Goal: Information Seeking & Learning: Find specific fact

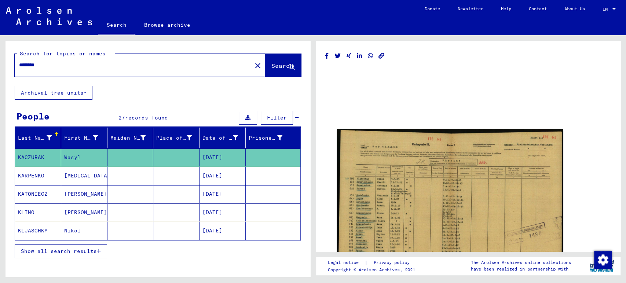
click at [90, 254] on button "Show all search results" at bounding box center [61, 251] width 92 height 14
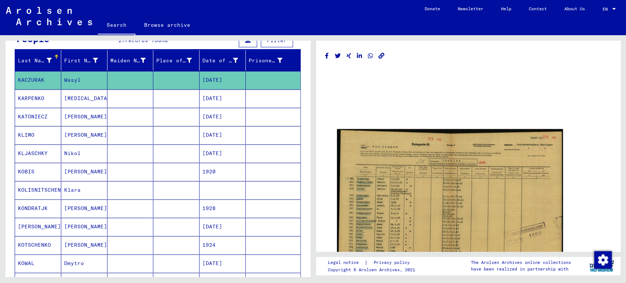
scroll to position [81, 0]
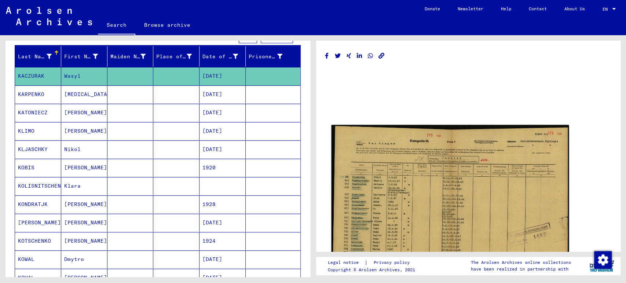
drag, startPoint x: 92, startPoint y: 242, endPoint x: 454, endPoint y: 136, distance: 377.7
click at [454, 136] on img at bounding box center [449, 209] width 237 height 169
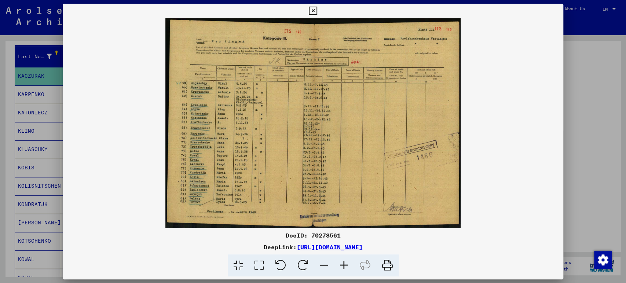
click at [349, 269] on icon at bounding box center [344, 266] width 20 height 22
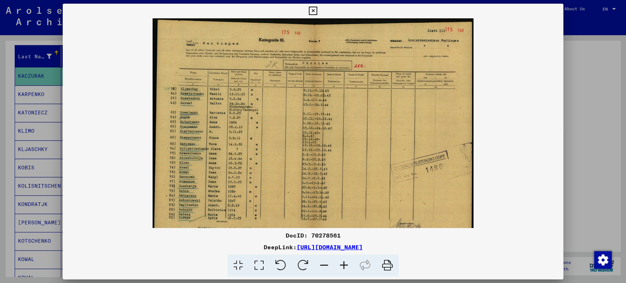
click at [349, 269] on icon at bounding box center [344, 266] width 20 height 22
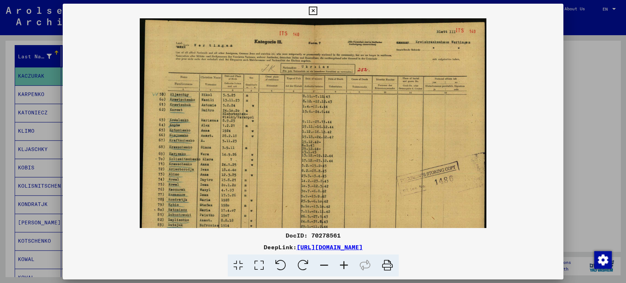
click at [349, 269] on icon at bounding box center [344, 266] width 20 height 22
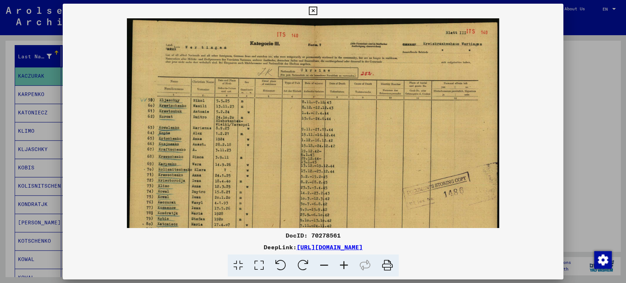
click at [349, 269] on icon at bounding box center [344, 266] width 20 height 22
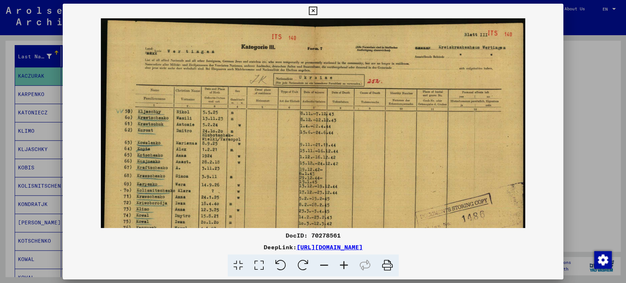
click at [349, 269] on icon at bounding box center [344, 266] width 20 height 22
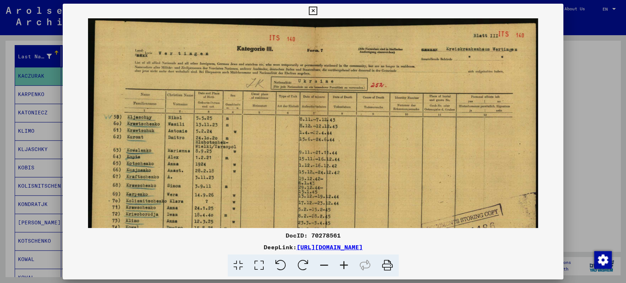
click at [349, 269] on icon at bounding box center [344, 266] width 20 height 22
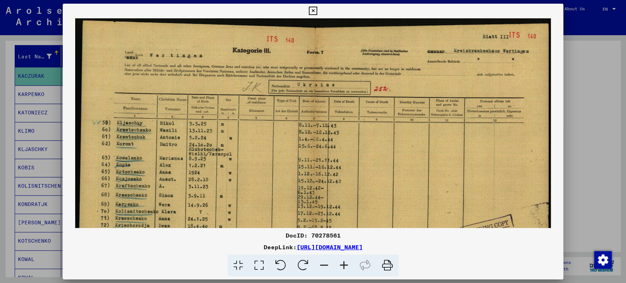
click at [348, 269] on icon at bounding box center [344, 266] width 20 height 22
click at [347, 269] on icon at bounding box center [344, 266] width 20 height 22
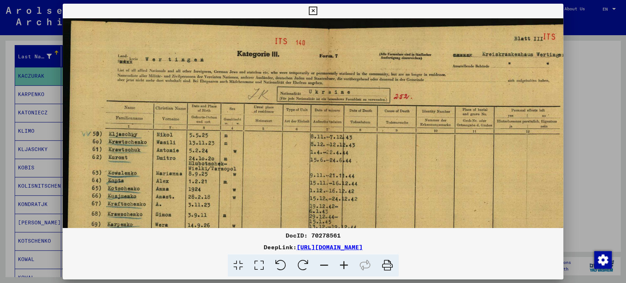
click at [347, 269] on icon at bounding box center [344, 266] width 20 height 22
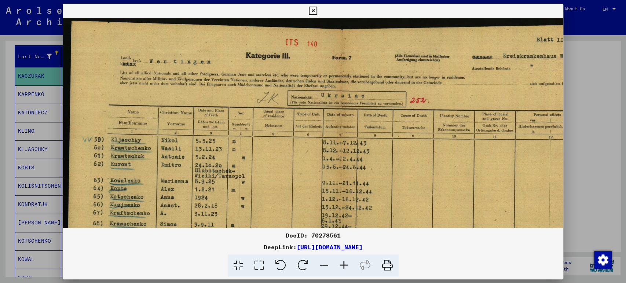
click at [347, 269] on icon at bounding box center [344, 266] width 20 height 22
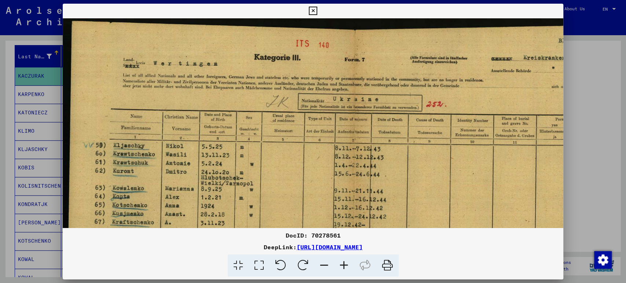
click at [347, 269] on icon at bounding box center [344, 266] width 20 height 22
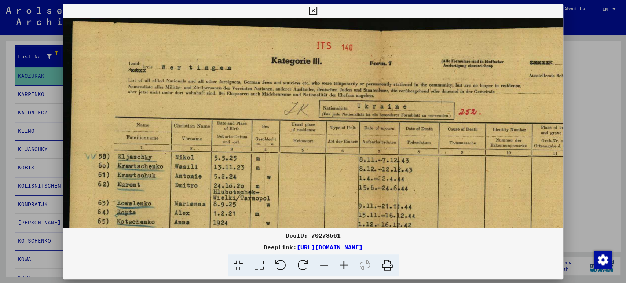
click at [347, 269] on icon at bounding box center [344, 266] width 20 height 22
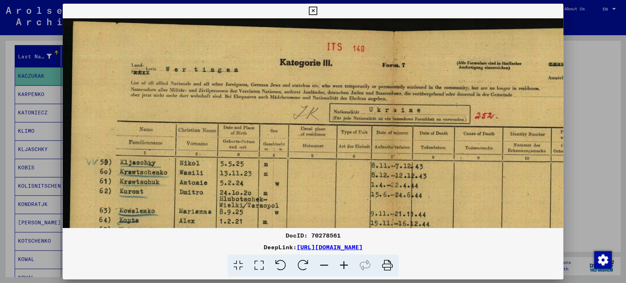
click at [347, 269] on icon at bounding box center [344, 266] width 20 height 22
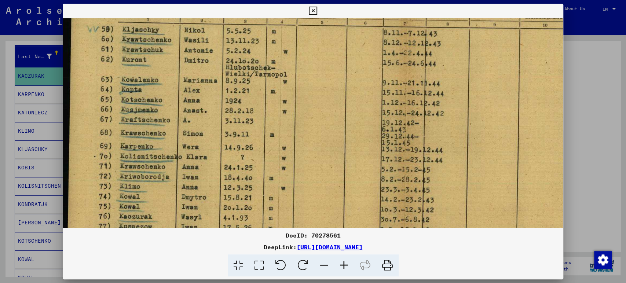
scroll to position [139, 0]
drag, startPoint x: 267, startPoint y: 205, endPoint x: 299, endPoint y: 70, distance: 139.2
click at [299, 70] on img at bounding box center [404, 121] width 682 height 485
click at [242, 160] on img at bounding box center [404, 121] width 682 height 485
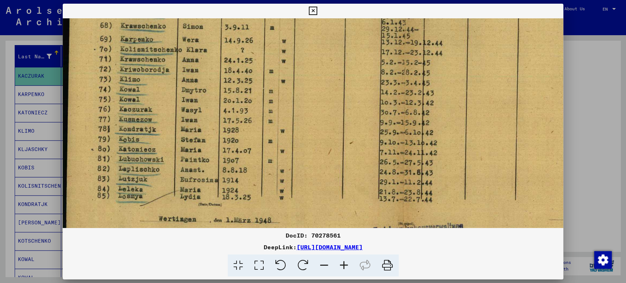
scroll to position [275, 0]
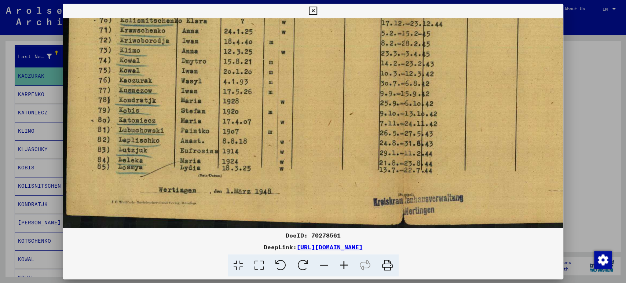
drag, startPoint x: 402, startPoint y: 161, endPoint x: 405, endPoint y: -1, distance: 162.2
click at [405, 0] on html "Search Browse archive Donate Newsletter Help Contact About Us Search Browse arc…" at bounding box center [313, 141] width 626 height 283
drag, startPoint x: 157, startPoint y: 37, endPoint x: 322, endPoint y: -8, distance: 170.8
click at [322, 0] on html "Search Browse archive Donate Newsletter Help Contact About Us Search Browse arc…" at bounding box center [313, 141] width 626 height 283
click at [314, 10] on icon at bounding box center [313, 11] width 8 height 9
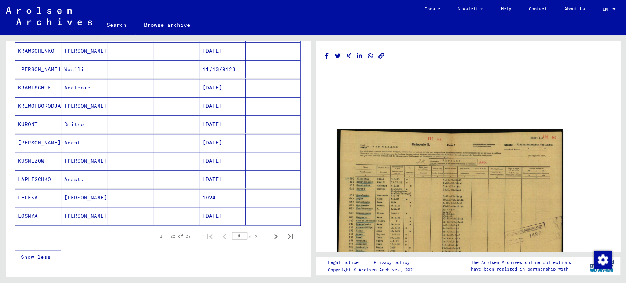
scroll to position [420, 0]
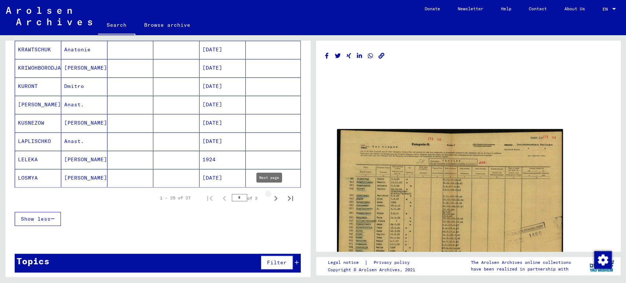
click at [271, 194] on icon "Next page" at bounding box center [276, 198] width 10 height 10
type input "*"
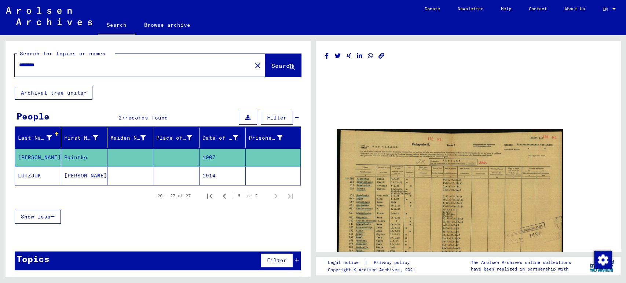
drag, startPoint x: 130, startPoint y: 67, endPoint x: 0, endPoint y: 63, distance: 130.3
click at [0, 63] on div "Search for topics or names ******** close Search Archival tree units People 27 …" at bounding box center [156, 156] width 313 height 242
click at [73, 68] on input "********" at bounding box center [133, 65] width 229 height 8
click at [254, 67] on mat-icon "close" at bounding box center [258, 65] width 9 height 9
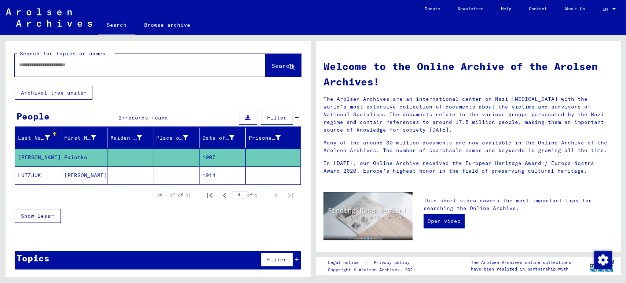
click at [87, 64] on input "text" at bounding box center [131, 65] width 224 height 8
paste input "**********"
type input "**********"
click at [282, 70] on span "Search" at bounding box center [282, 66] width 23 height 8
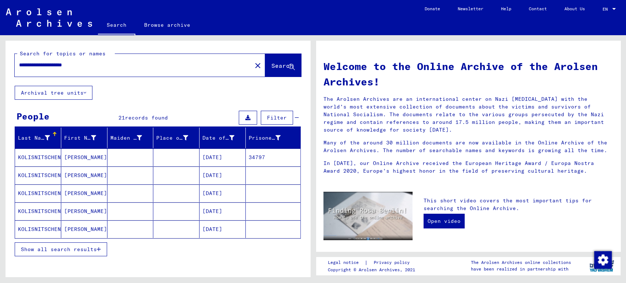
click at [110, 158] on mat-cell at bounding box center [130, 158] width 46 height 18
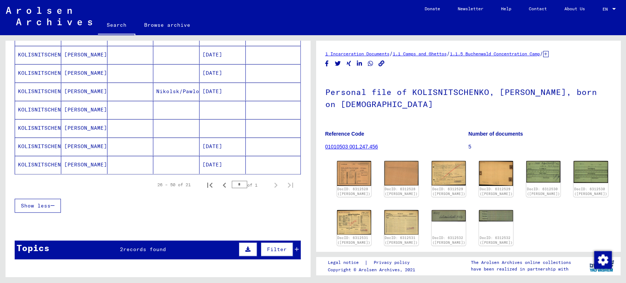
scroll to position [367, 0]
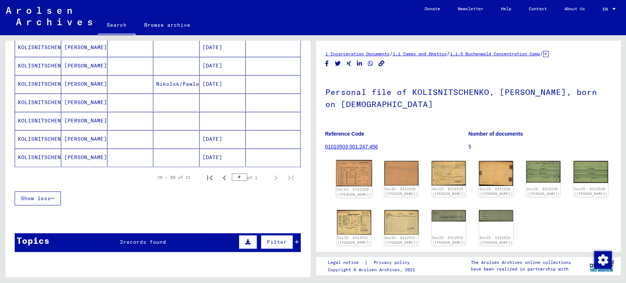
click at [350, 183] on img at bounding box center [354, 173] width 36 height 26
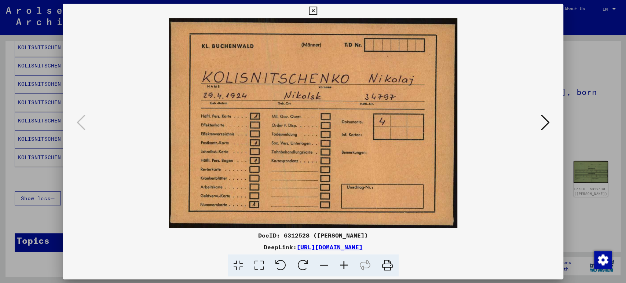
click at [549, 125] on icon at bounding box center [545, 123] width 9 height 18
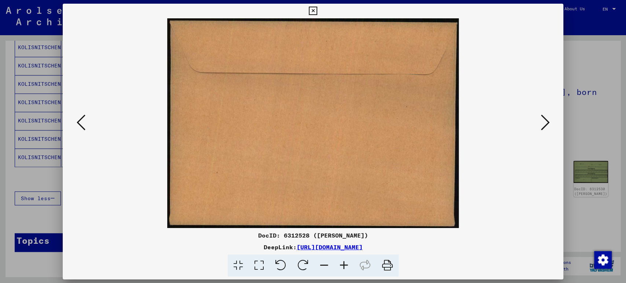
click at [549, 125] on icon at bounding box center [545, 123] width 9 height 18
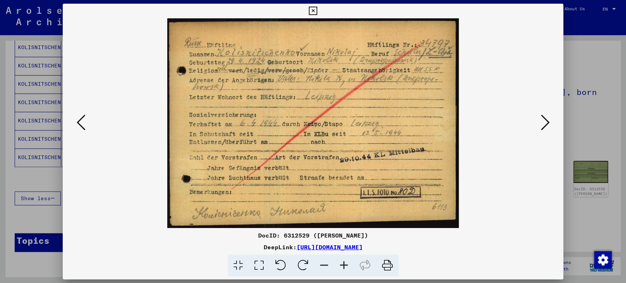
click at [549, 125] on icon at bounding box center [545, 123] width 9 height 18
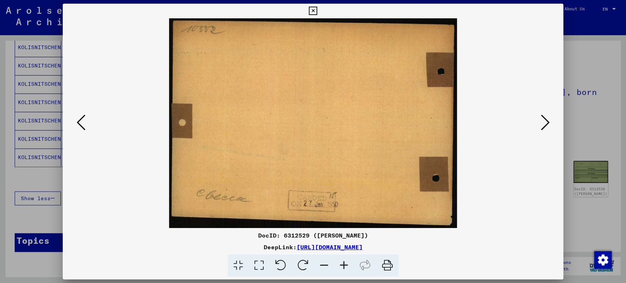
click at [549, 125] on icon at bounding box center [545, 123] width 9 height 18
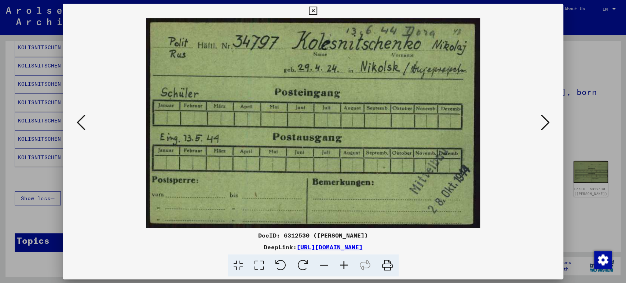
click at [549, 125] on icon at bounding box center [545, 123] width 9 height 18
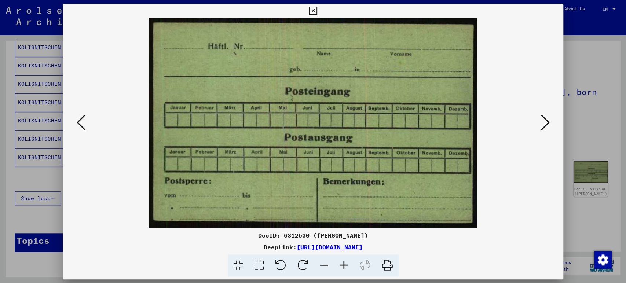
click at [549, 125] on icon at bounding box center [545, 123] width 9 height 18
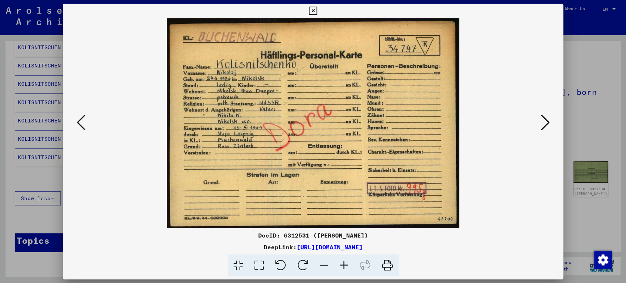
click at [549, 125] on icon at bounding box center [545, 123] width 9 height 18
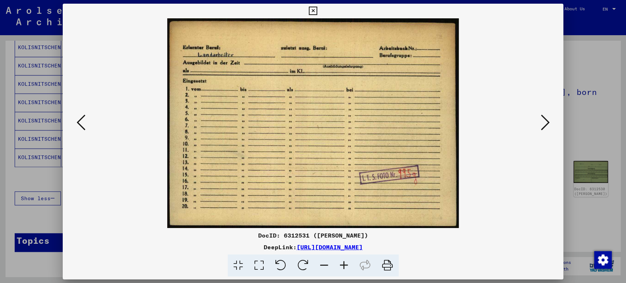
click at [312, 12] on icon at bounding box center [313, 11] width 8 height 9
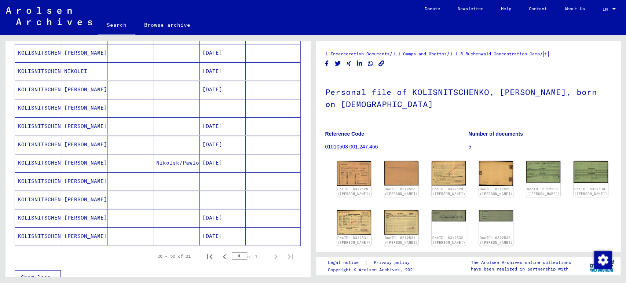
scroll to position [285, 0]
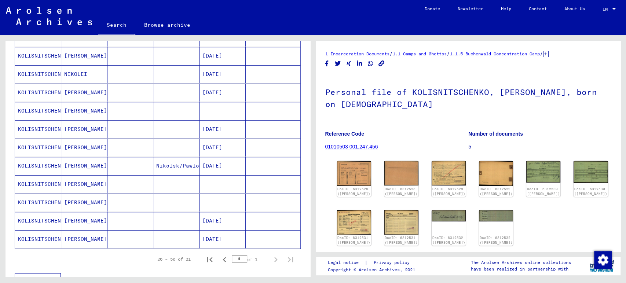
click at [215, 73] on mat-cell "[DATE]" at bounding box center [223, 74] width 46 height 18
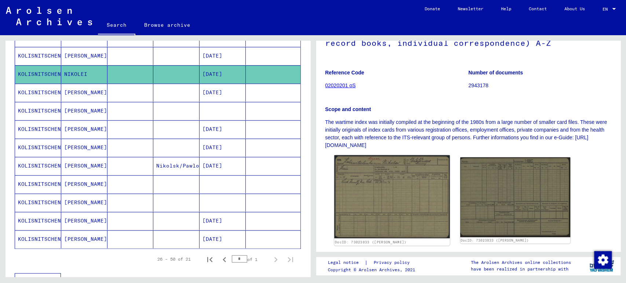
scroll to position [81, 0]
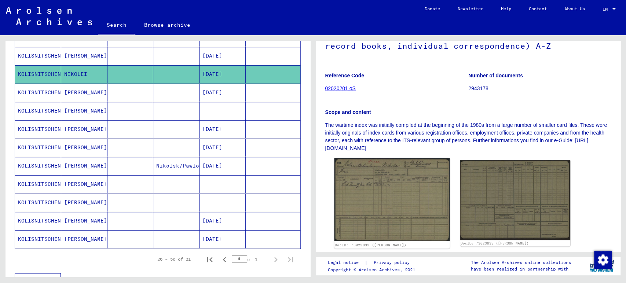
click at [421, 180] on img at bounding box center [392, 199] width 116 height 83
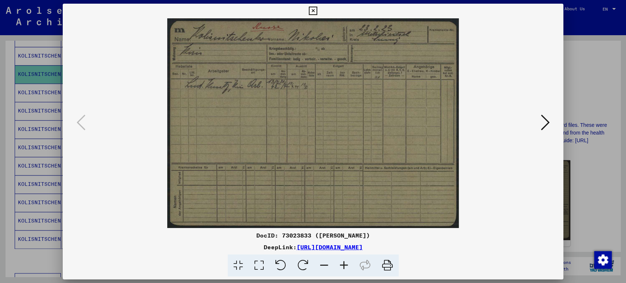
click at [313, 12] on icon at bounding box center [313, 11] width 8 height 9
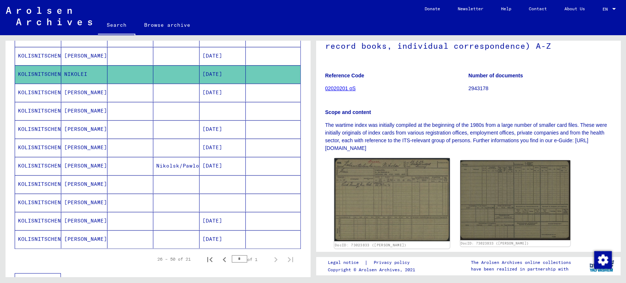
click at [369, 217] on img at bounding box center [392, 199] width 116 height 83
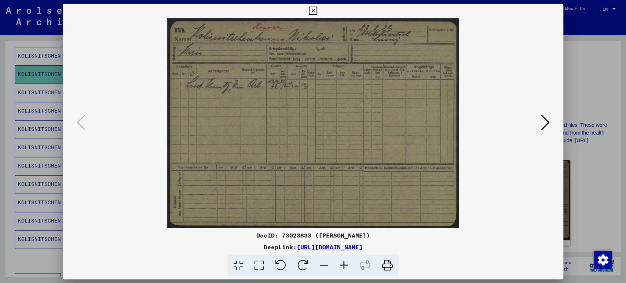
click at [344, 267] on icon at bounding box center [344, 266] width 20 height 22
click at [344, 266] on icon at bounding box center [344, 266] width 20 height 22
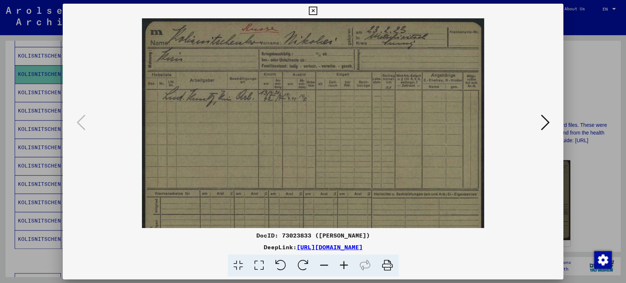
click at [344, 266] on icon at bounding box center [344, 266] width 20 height 22
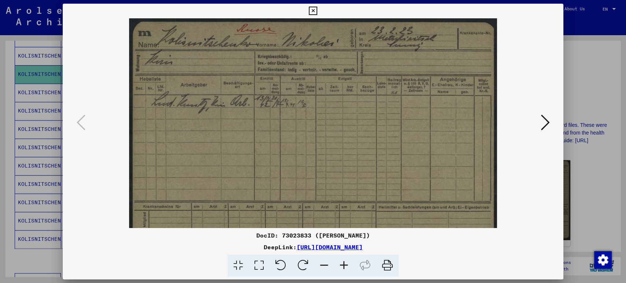
click at [344, 266] on icon at bounding box center [344, 266] width 20 height 22
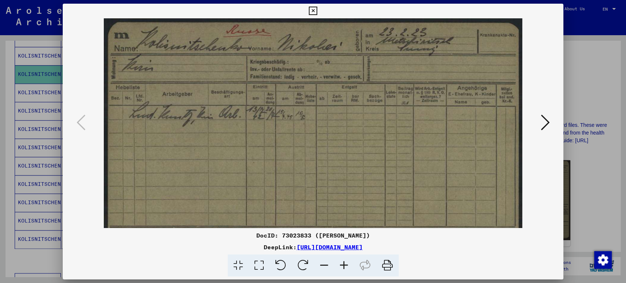
click at [344, 266] on icon at bounding box center [344, 266] width 20 height 22
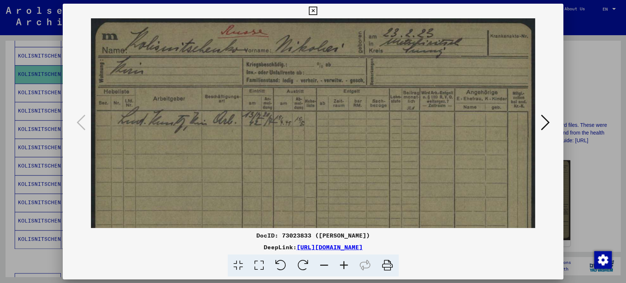
click at [344, 266] on icon at bounding box center [344, 266] width 20 height 22
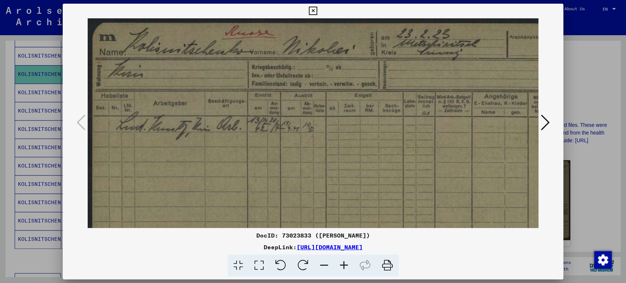
click at [344, 266] on icon at bounding box center [344, 266] width 20 height 22
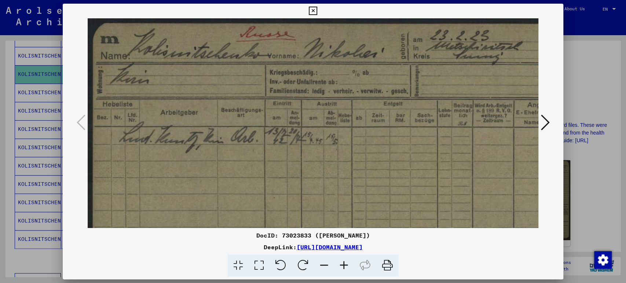
click at [344, 266] on icon at bounding box center [344, 266] width 20 height 22
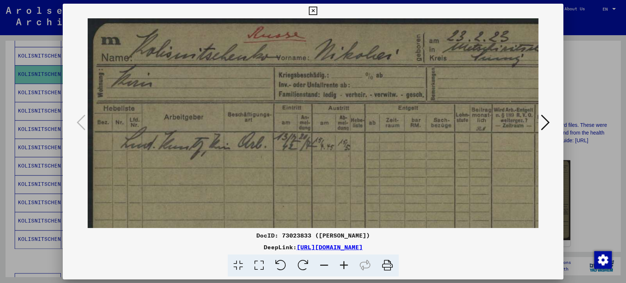
click at [344, 266] on icon at bounding box center [344, 266] width 20 height 22
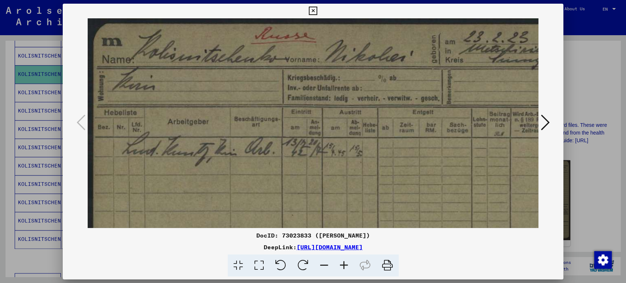
click at [344, 266] on icon at bounding box center [344, 266] width 20 height 22
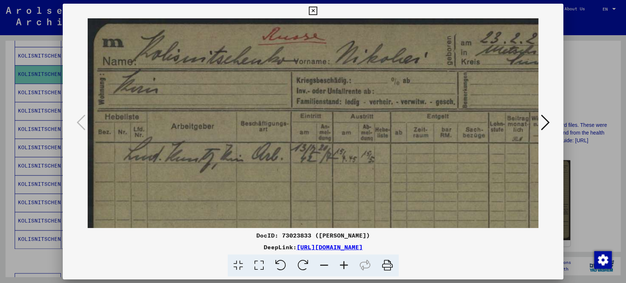
click at [344, 266] on icon at bounding box center [344, 266] width 20 height 22
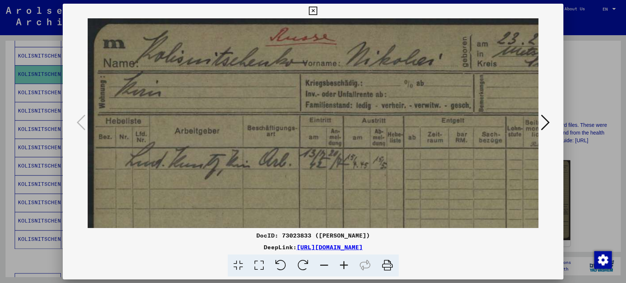
click at [344, 266] on icon at bounding box center [344, 266] width 20 height 22
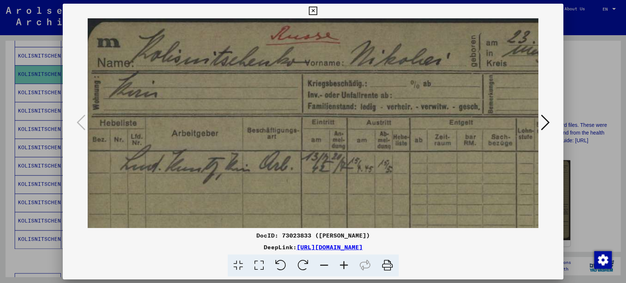
scroll to position [3, 8]
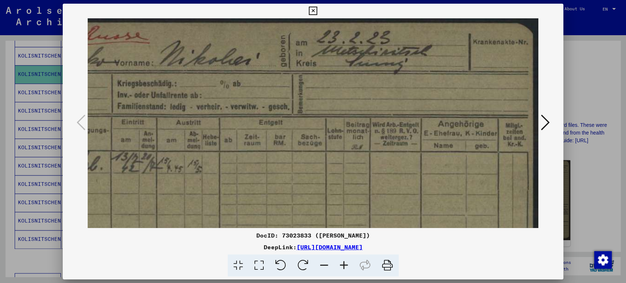
drag, startPoint x: 408, startPoint y: 204, endPoint x: 68, endPoint y: 194, distance: 340.2
click at [65, 200] on div at bounding box center [313, 123] width 501 height 210
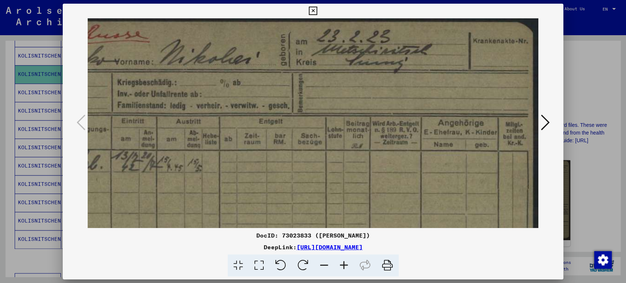
click at [311, 12] on icon at bounding box center [313, 11] width 8 height 9
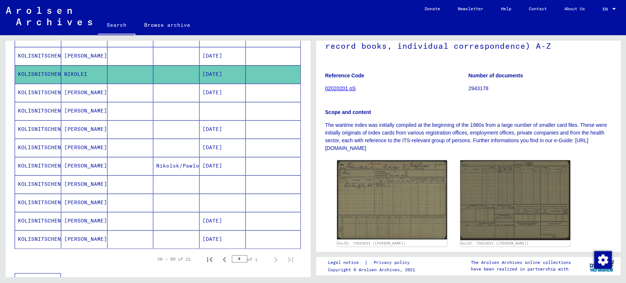
click at [109, 113] on mat-cell at bounding box center [130, 111] width 46 height 18
